Goal: Task Accomplishment & Management: Manage account settings

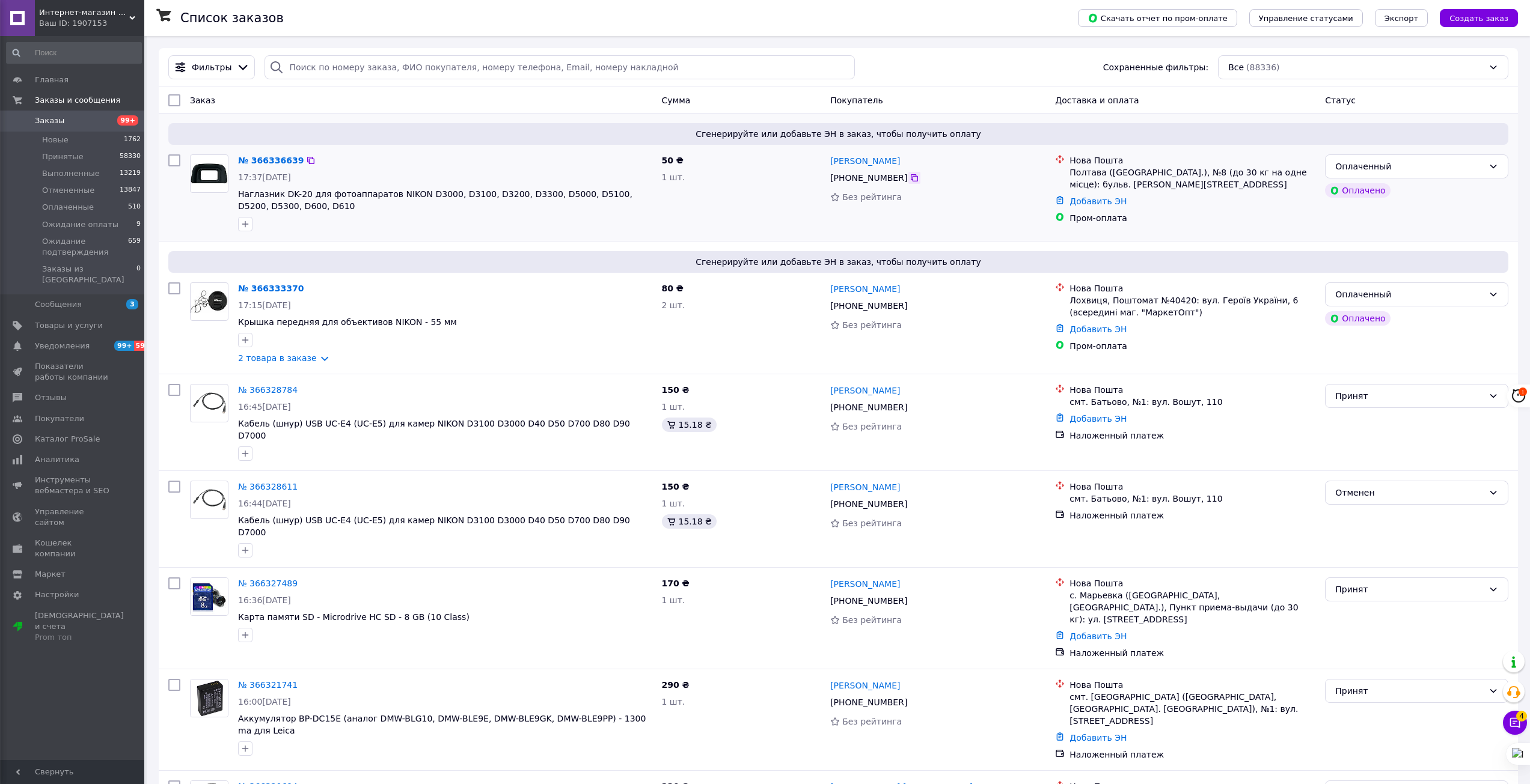
click at [910, 178] on icon at bounding box center [914, 178] width 10 height 10
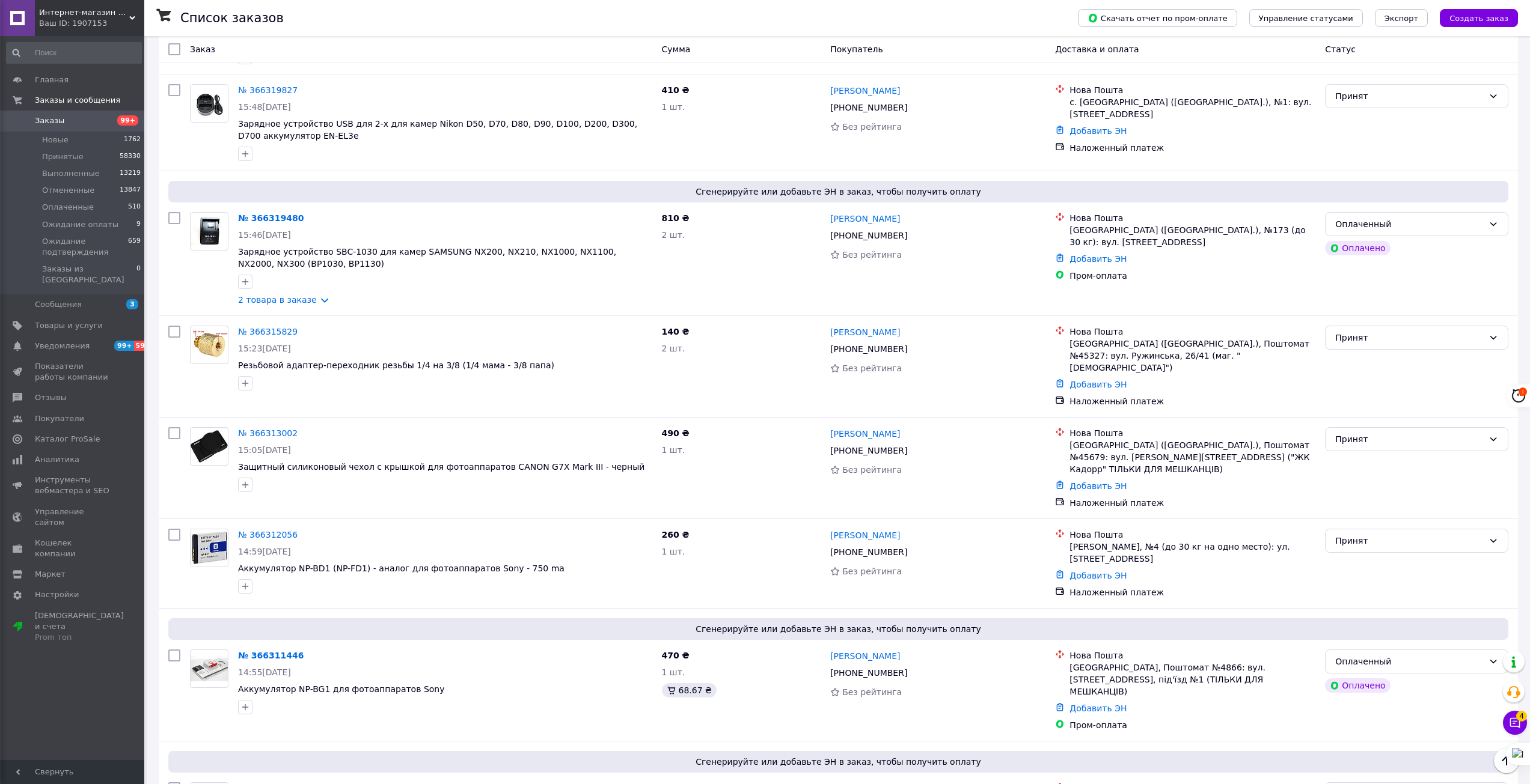
scroll to position [901, 0]
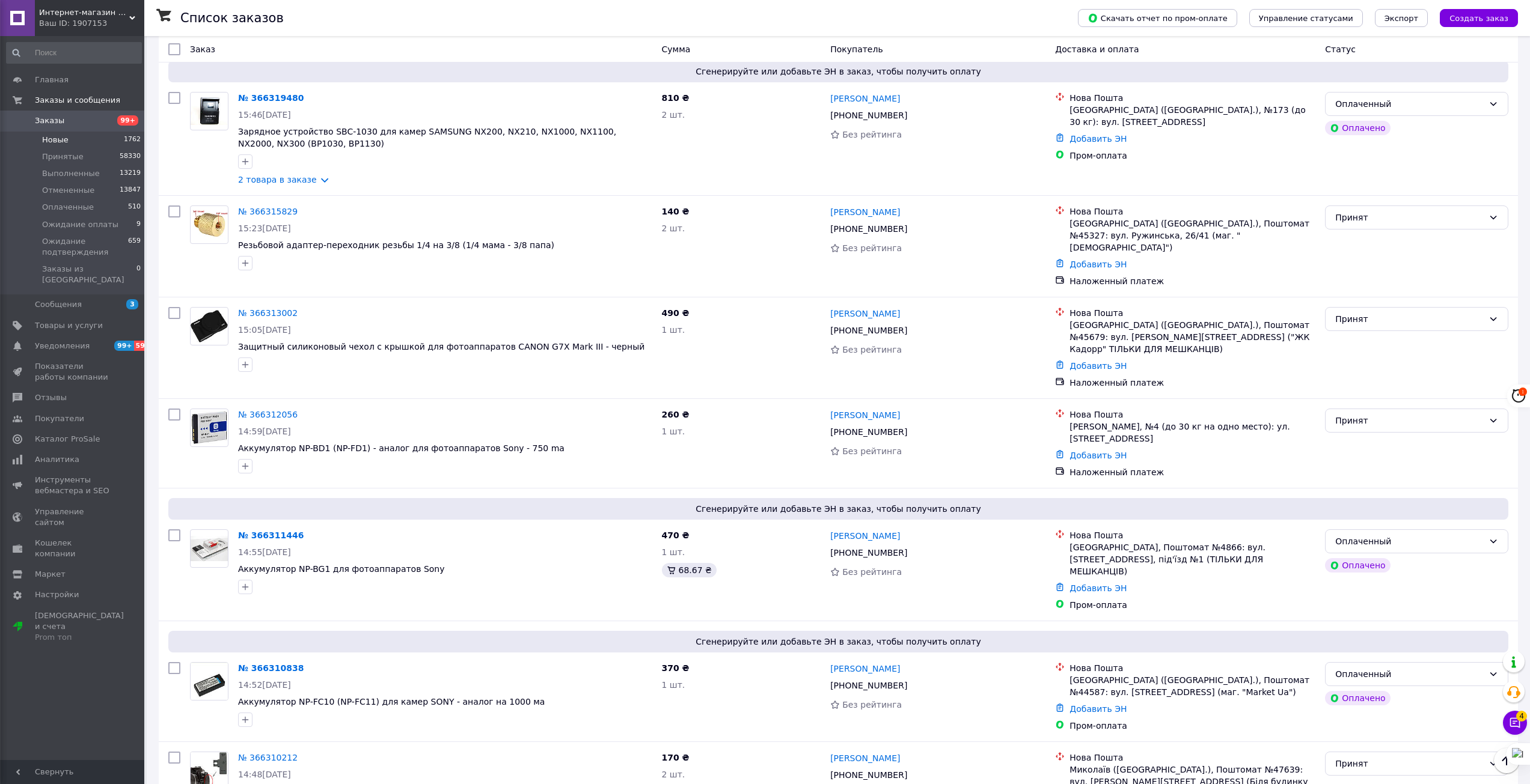
click at [60, 140] on span "Новые" at bounding box center [55, 140] width 27 height 11
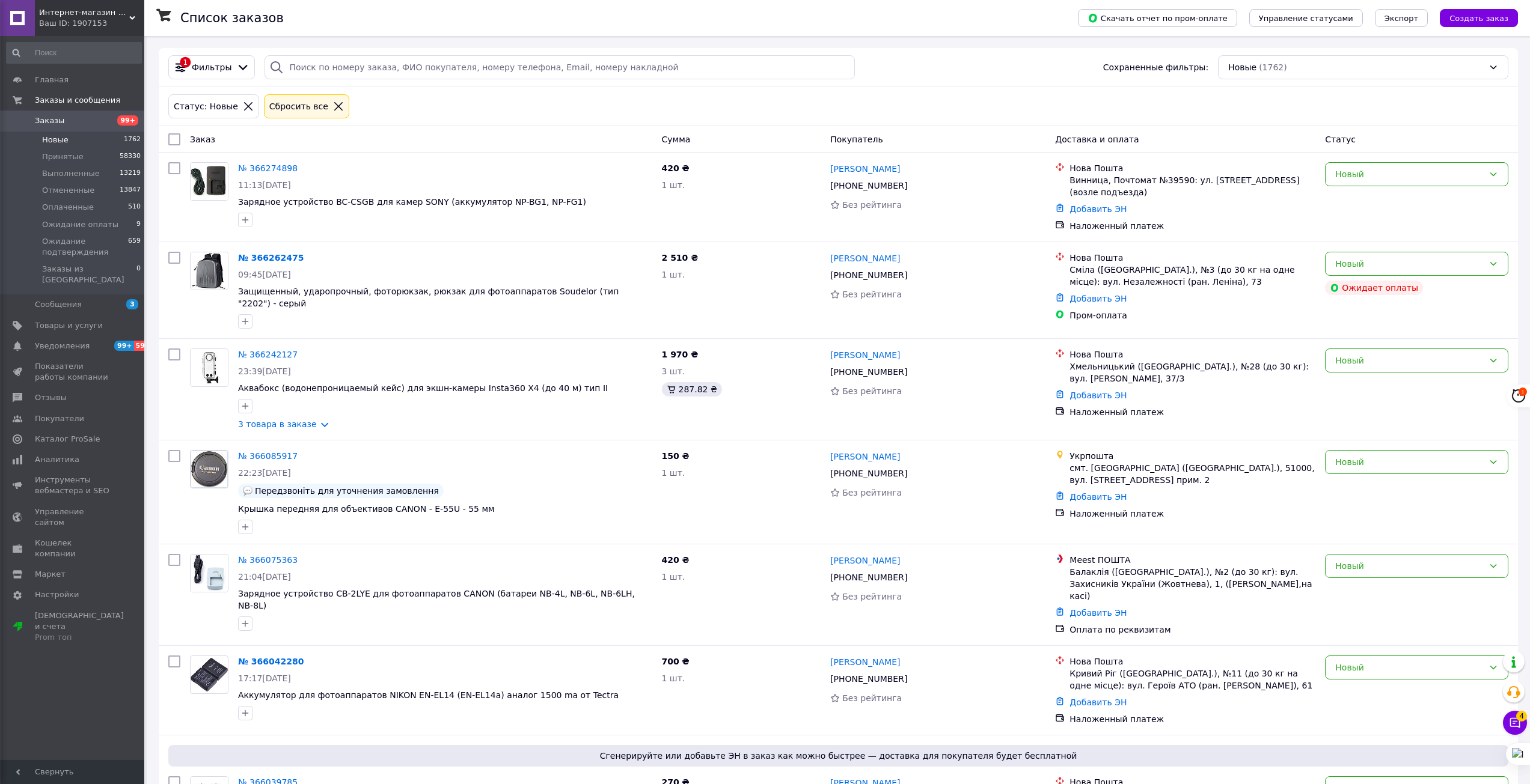
scroll to position [60, 0]
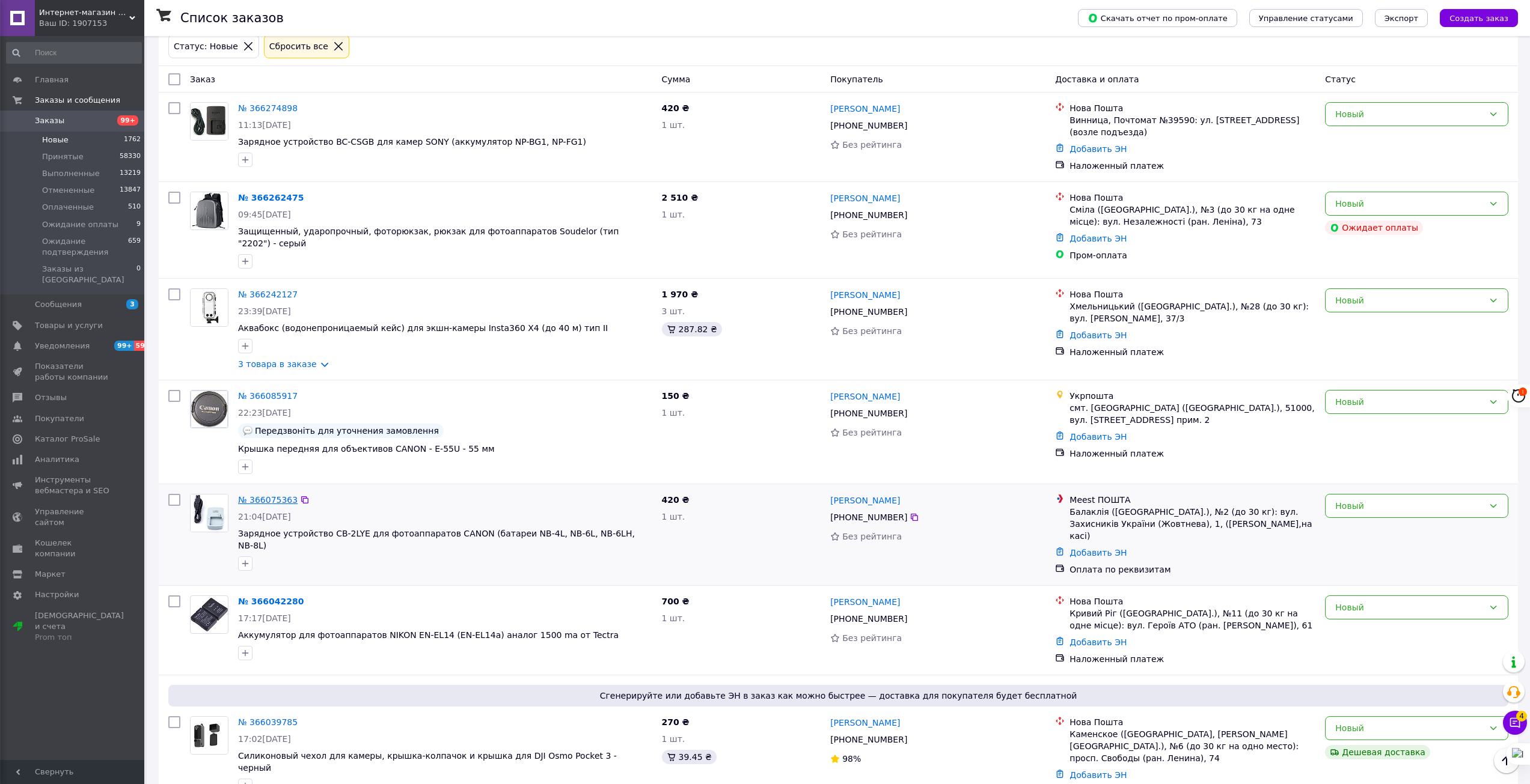
click at [264, 495] on link "№ 366075363" at bounding box center [268, 499] width 60 height 10
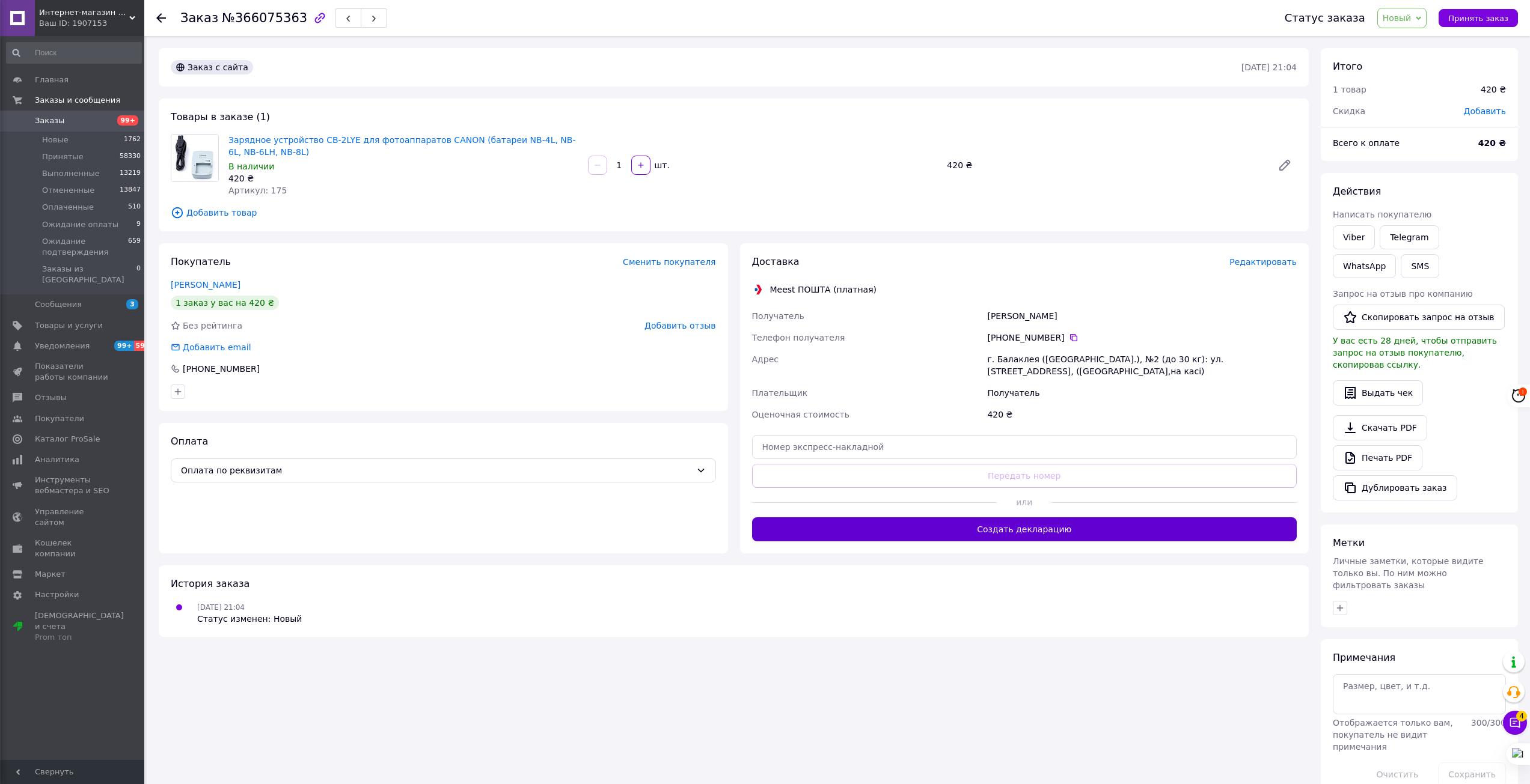
click at [994, 531] on button "Создать декларацию" at bounding box center [1024, 529] width 545 height 24
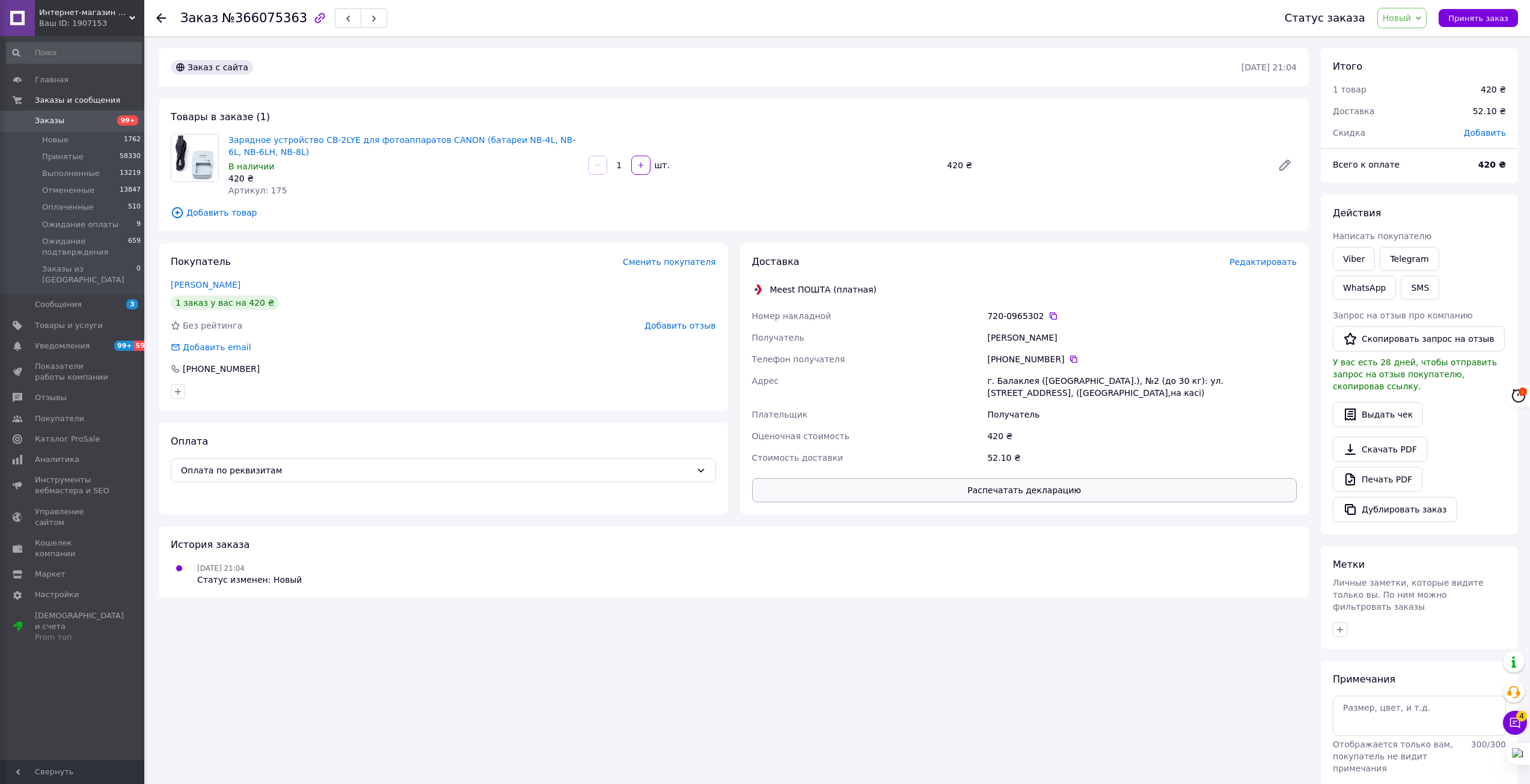
click at [1027, 487] on button "Распечатать декларацию" at bounding box center [1024, 489] width 545 height 24
drag, startPoint x: 180, startPoint y: 125, endPoint x: 1001, endPoint y: 177, distance: 822.6
click at [1001, 177] on div "Товары в заказе (1) Зарядное устройство CB-2LYE для фотоаппаратов CANON (батаре…" at bounding box center [733, 165] width 1150 height 133
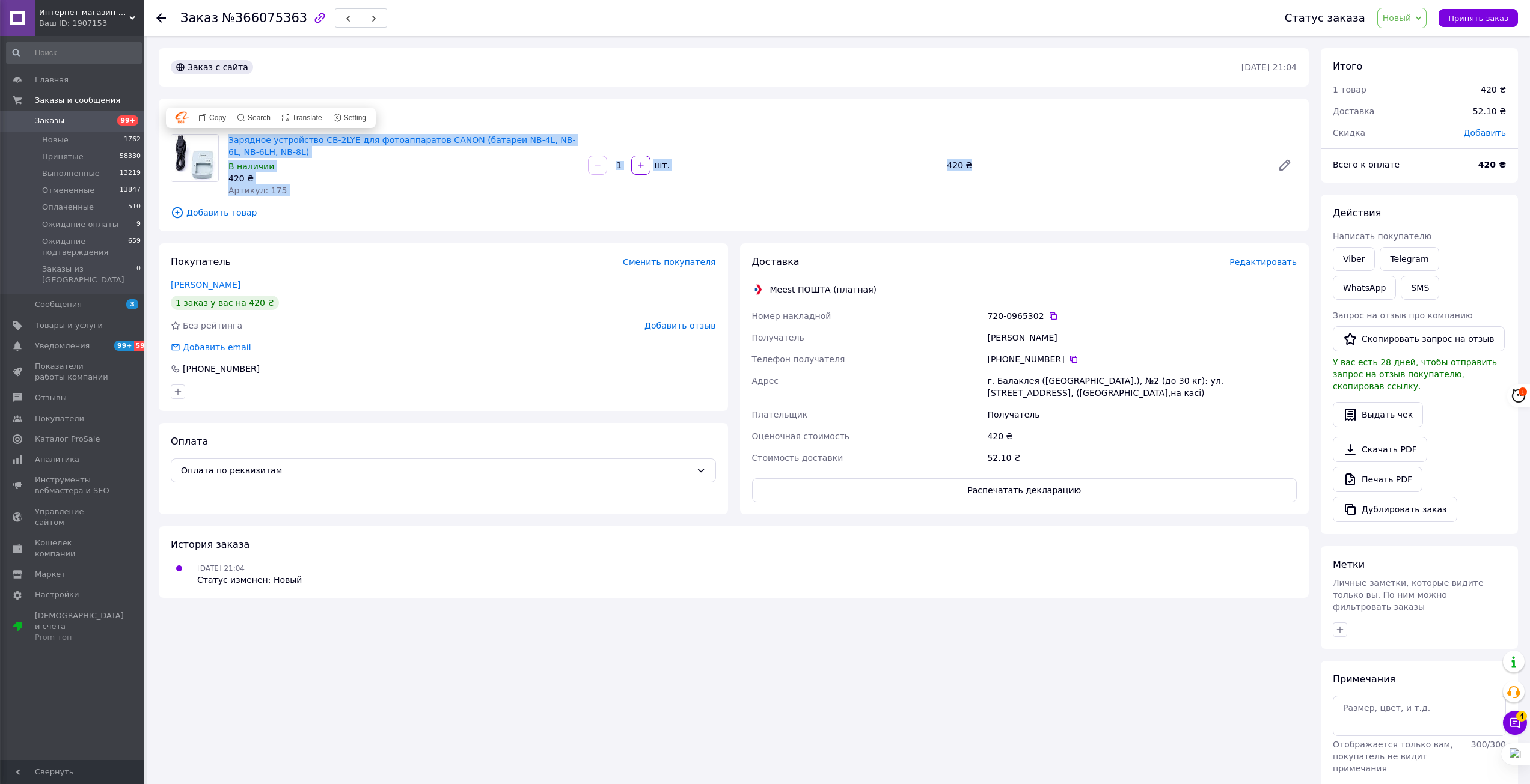
copy div "Зарядное устройство CB-2LYE для фотоаппаратов CANON (батареи NB-4L, NB-6L, NB-6…"
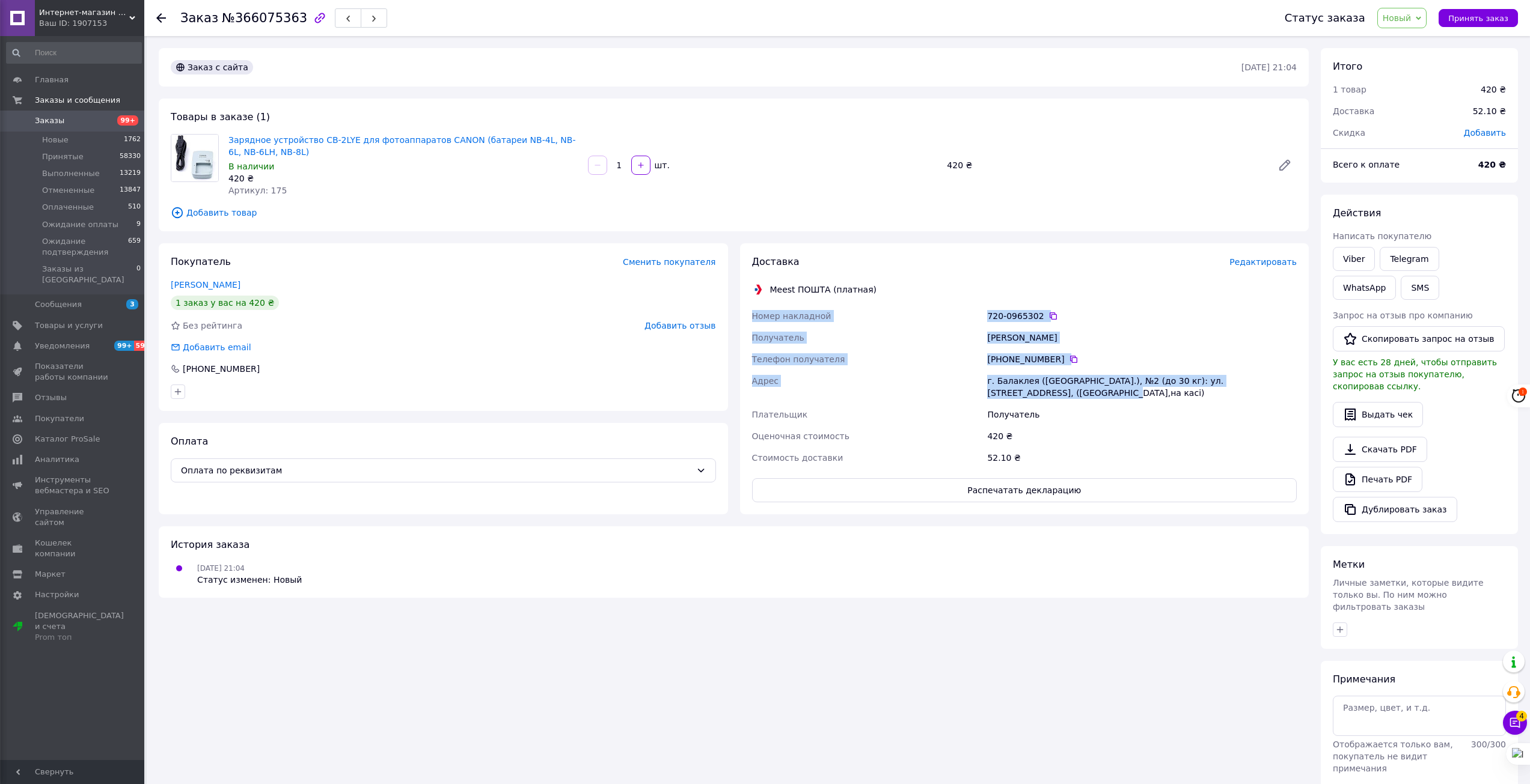
drag, startPoint x: 746, startPoint y: 311, endPoint x: 1054, endPoint y: 384, distance: 316.5
click at [1068, 392] on div "Доставка Редактировать Meest ПОШТА (платная) Номер накладной 720-0965302   Полу…" at bounding box center [1024, 379] width 569 height 271
copy div "Номер накладной 720-0965302   Получатель [PERSON_NAME] Телефон получателя [PHON…"
click at [1477, 17] on span "Принять заказ" at bounding box center [1478, 18] width 60 height 9
